Goal: Information Seeking & Learning: Understand process/instructions

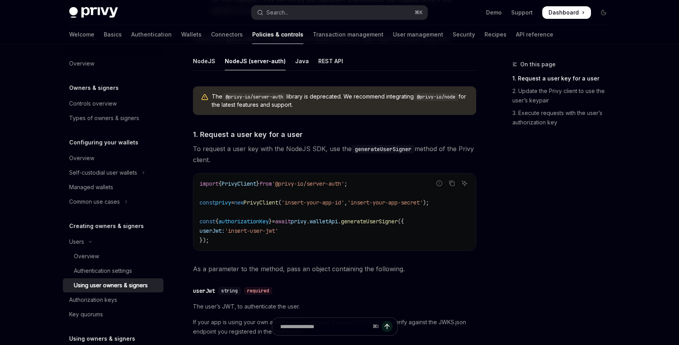
scroll to position [91, 0]
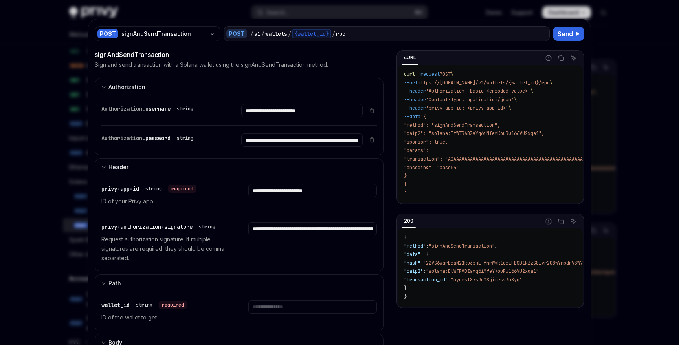
click at [614, 98] on div at bounding box center [339, 172] width 679 height 345
type textarea "*"
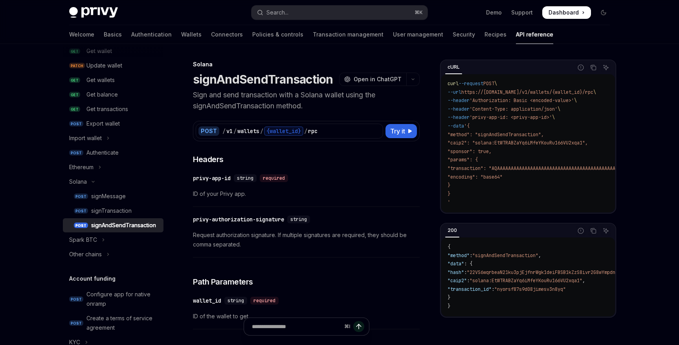
click at [334, 93] on p "Sign and send transaction with a Solana wallet using the signAndSendTransaction…" at bounding box center [306, 101] width 227 height 22
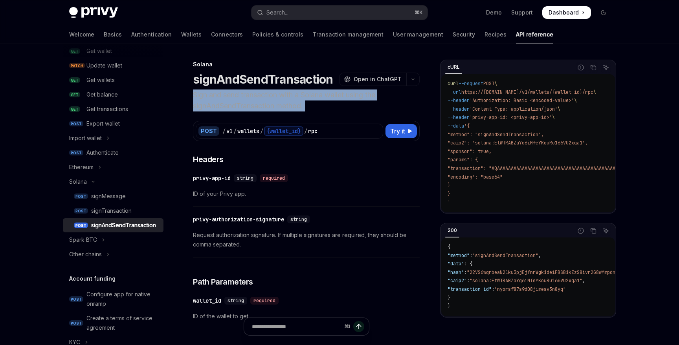
click at [334, 93] on p "Sign and send transaction with a Solana wallet using the signAndSendTransaction…" at bounding box center [306, 101] width 227 height 22
click at [376, 96] on p "Sign and send transaction with a Solana wallet using the signAndSendTransaction…" at bounding box center [306, 101] width 227 height 22
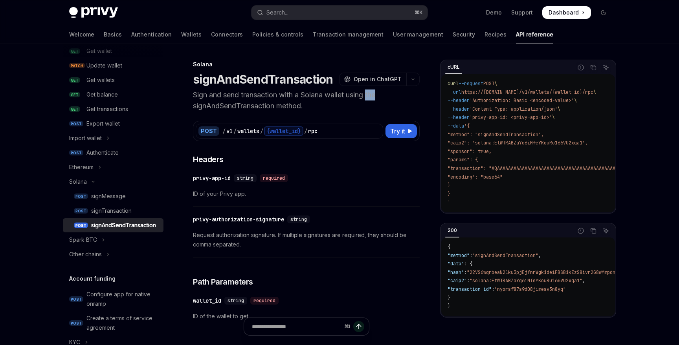
click at [376, 96] on p "Sign and send transaction with a Solana wallet using the signAndSendTransaction…" at bounding box center [306, 101] width 227 height 22
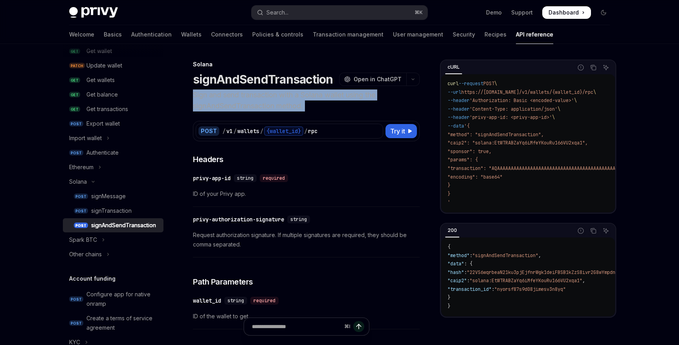
click at [376, 96] on p "Sign and send transaction with a Solana wallet using the signAndSendTransaction…" at bounding box center [306, 101] width 227 height 22
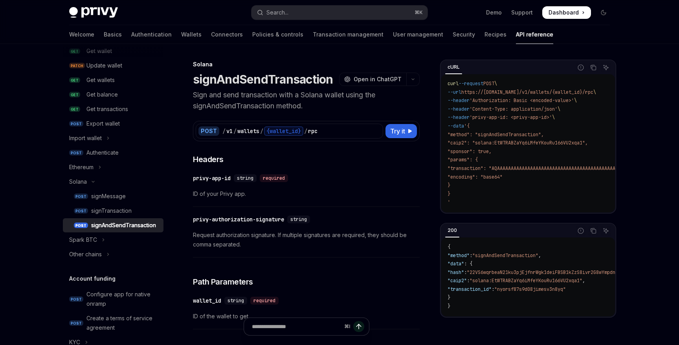
click at [376, 105] on p "Sign and send transaction with a Solana wallet using the signAndSendTransaction…" at bounding box center [306, 101] width 227 height 22
